Goal: Information Seeking & Learning: Learn about a topic

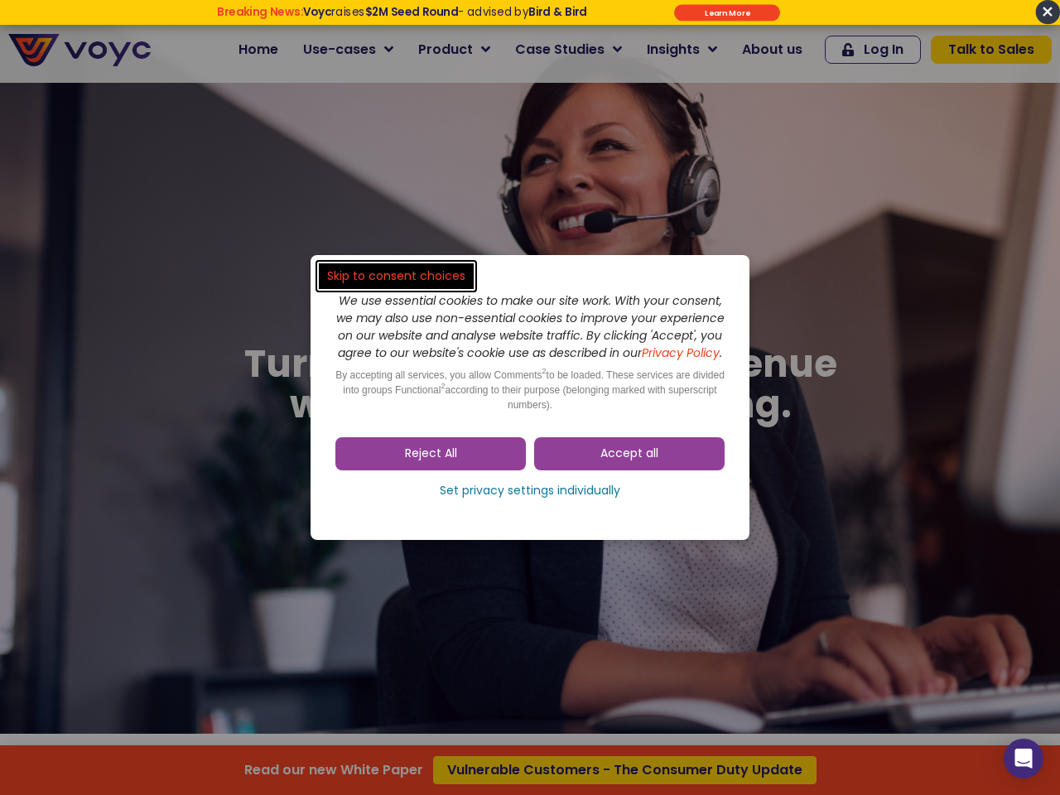
click at [629, 462] on span "Accept all" at bounding box center [629, 453] width 58 height 17
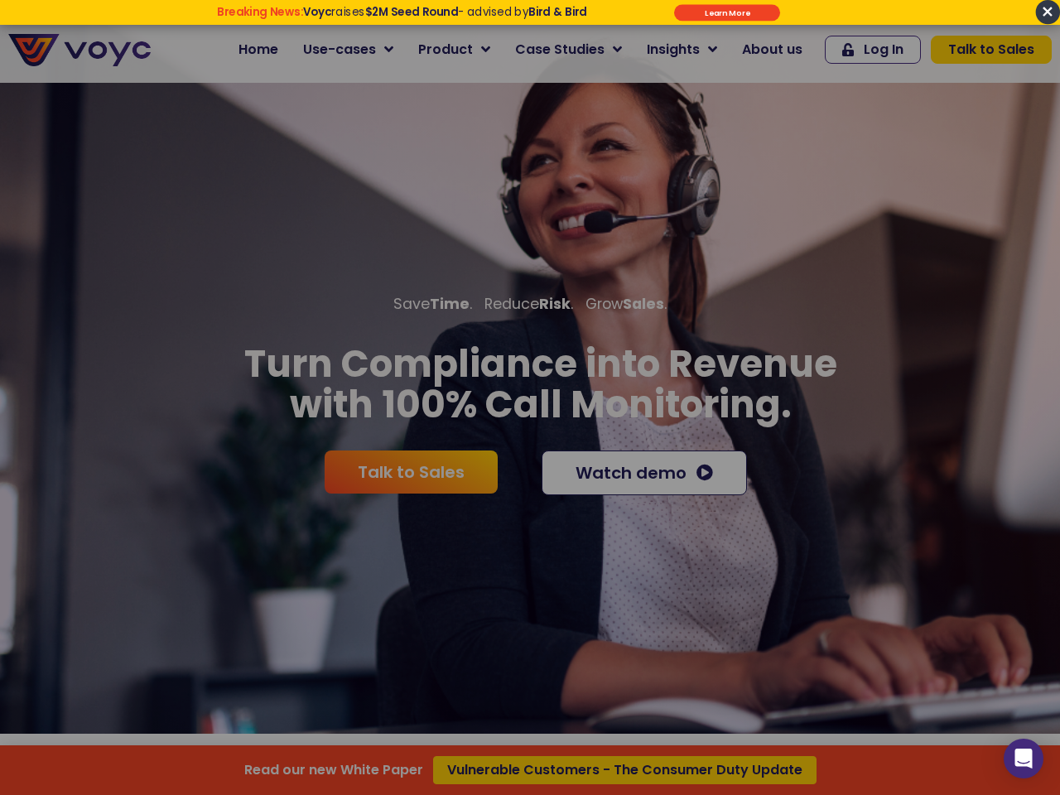
click at [431, 462] on div at bounding box center [530, 397] width 1060 height 795
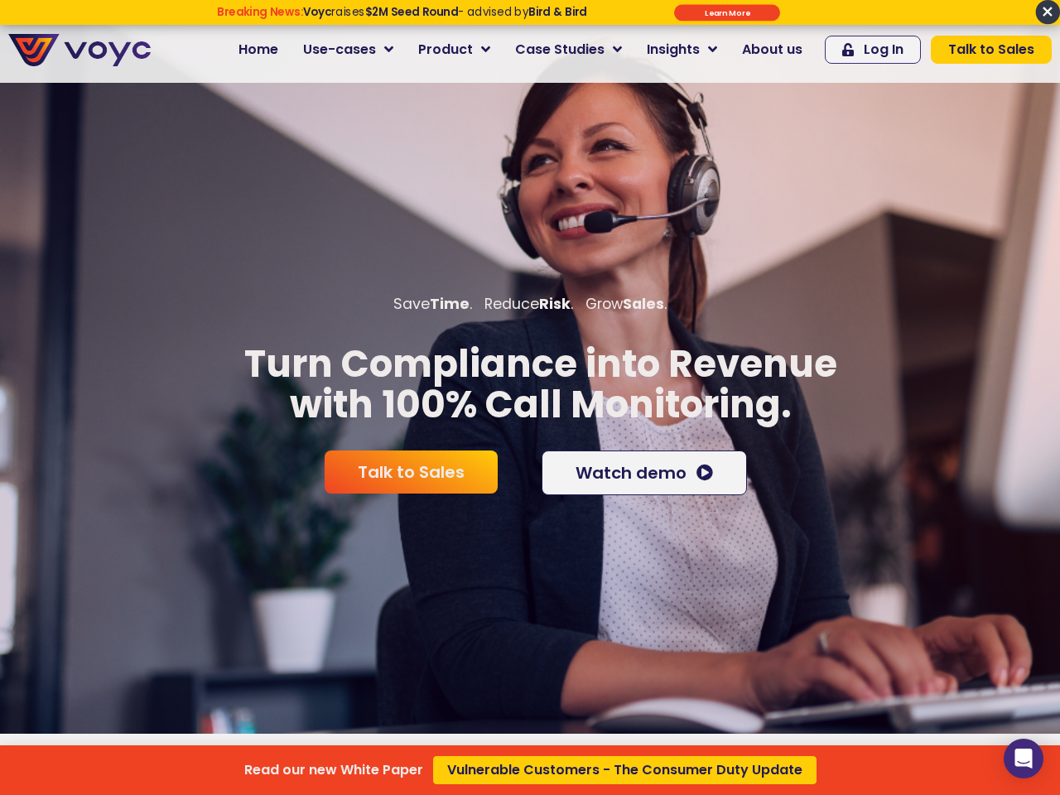
click at [530, 499] on div "Read our new White Paper Vulnerable Customers - The Consumer Duty Update" at bounding box center [530, 397] width 1060 height 795
